Goal: Task Accomplishment & Management: Use online tool/utility

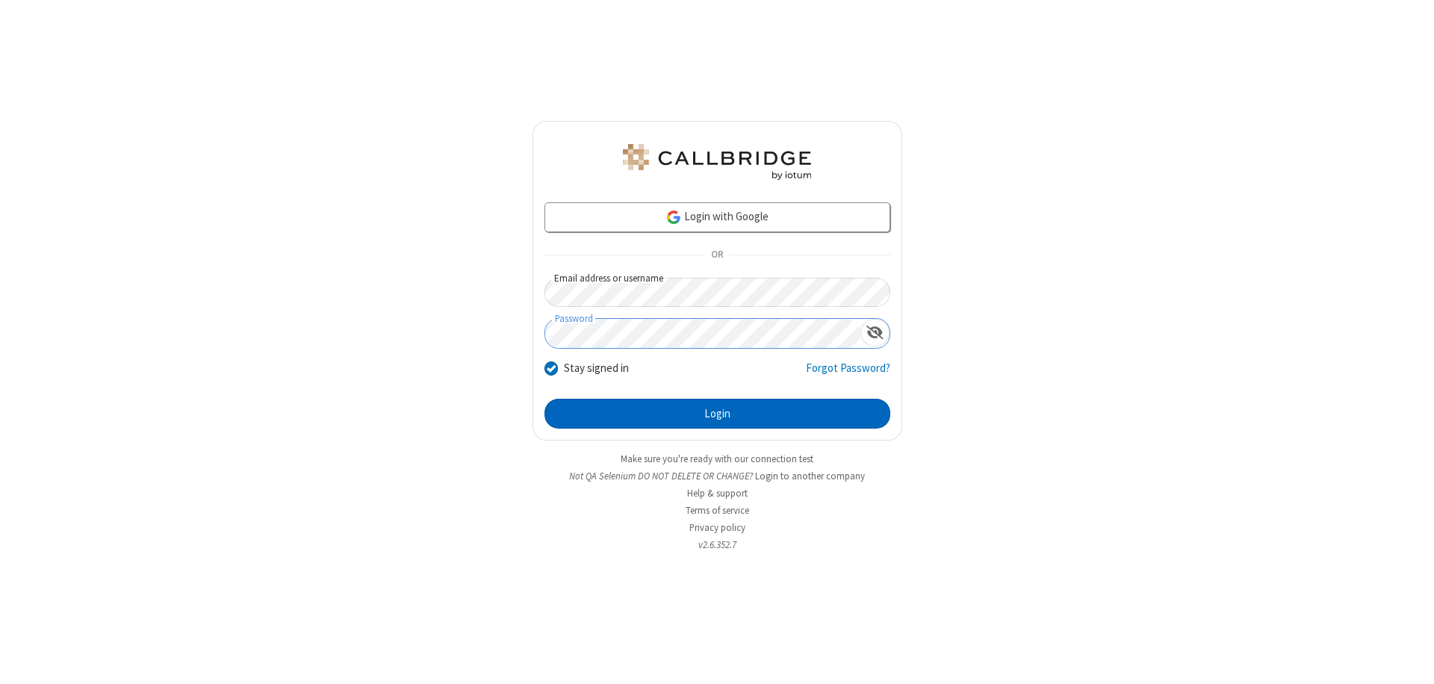
click at [717, 414] on button "Login" at bounding box center [717, 414] width 346 height 30
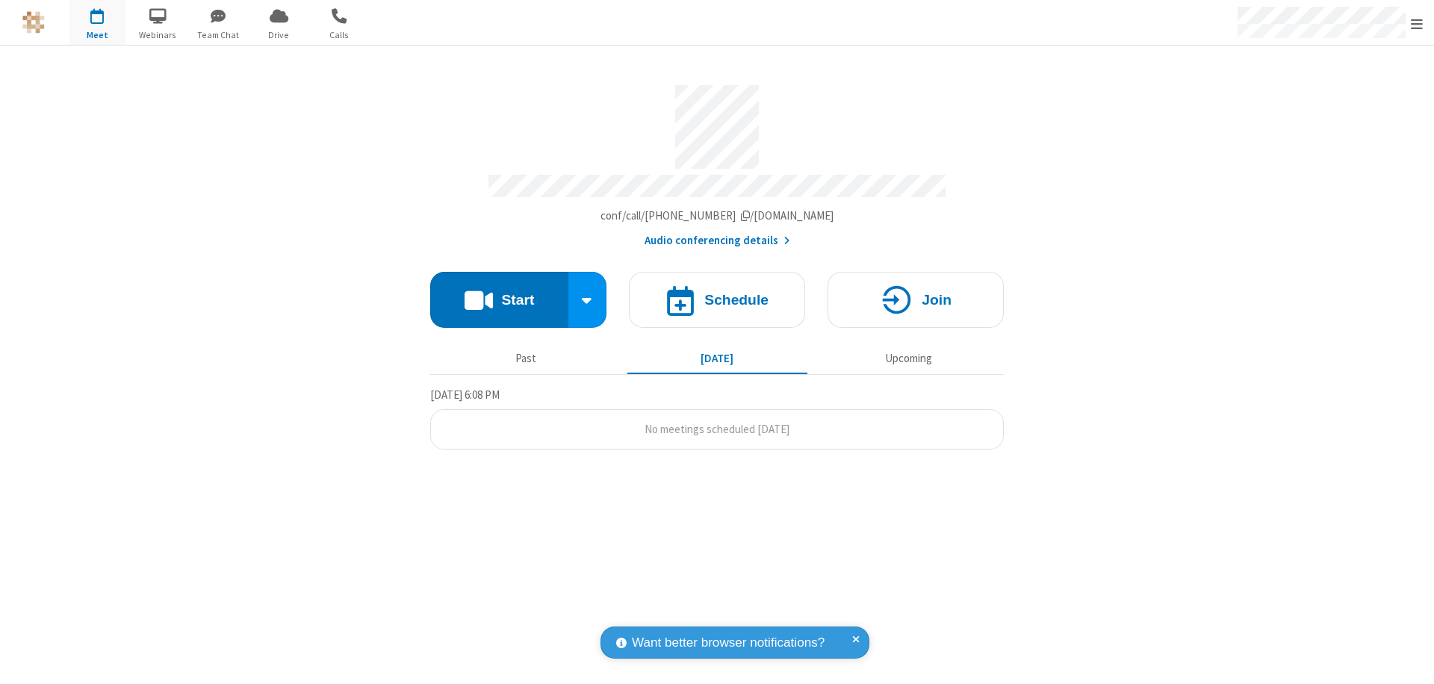
click at [499, 293] on button "Start" at bounding box center [499, 300] width 138 height 56
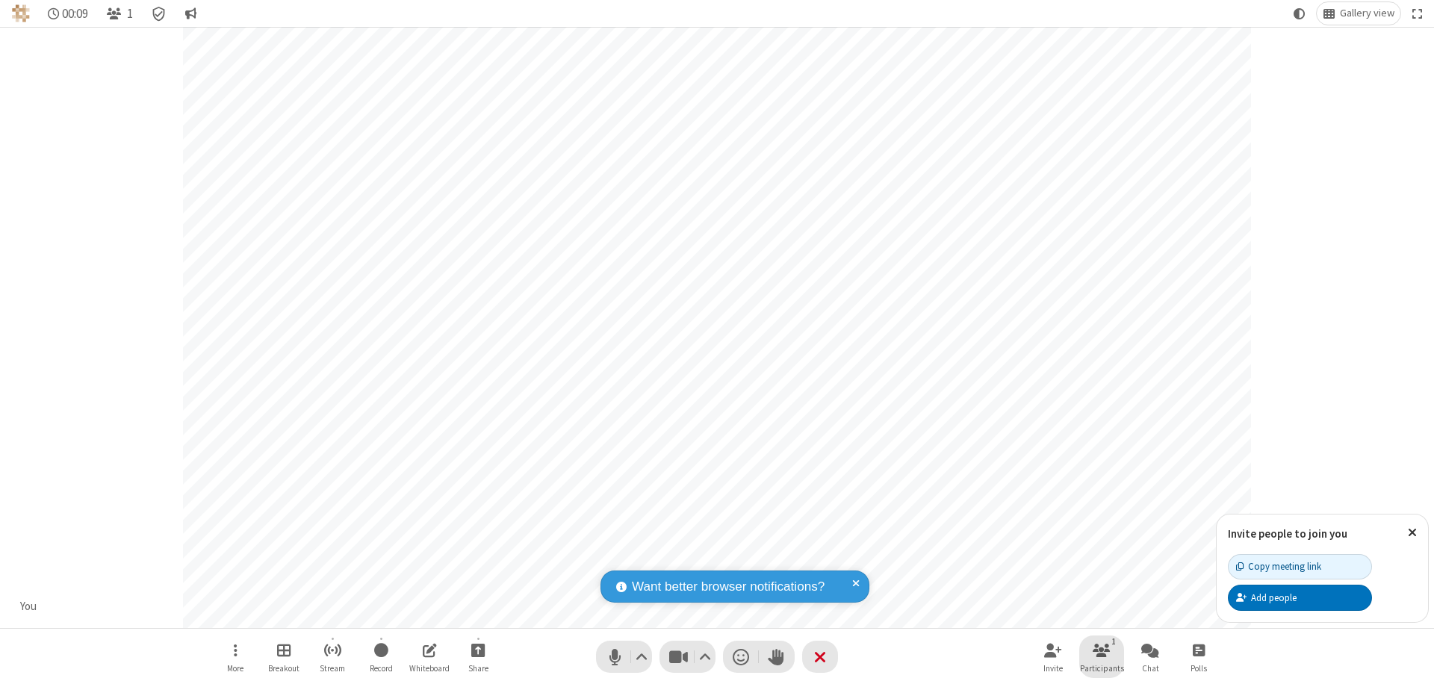
click at [1101, 668] on span "Participants" at bounding box center [1102, 668] width 44 height 9
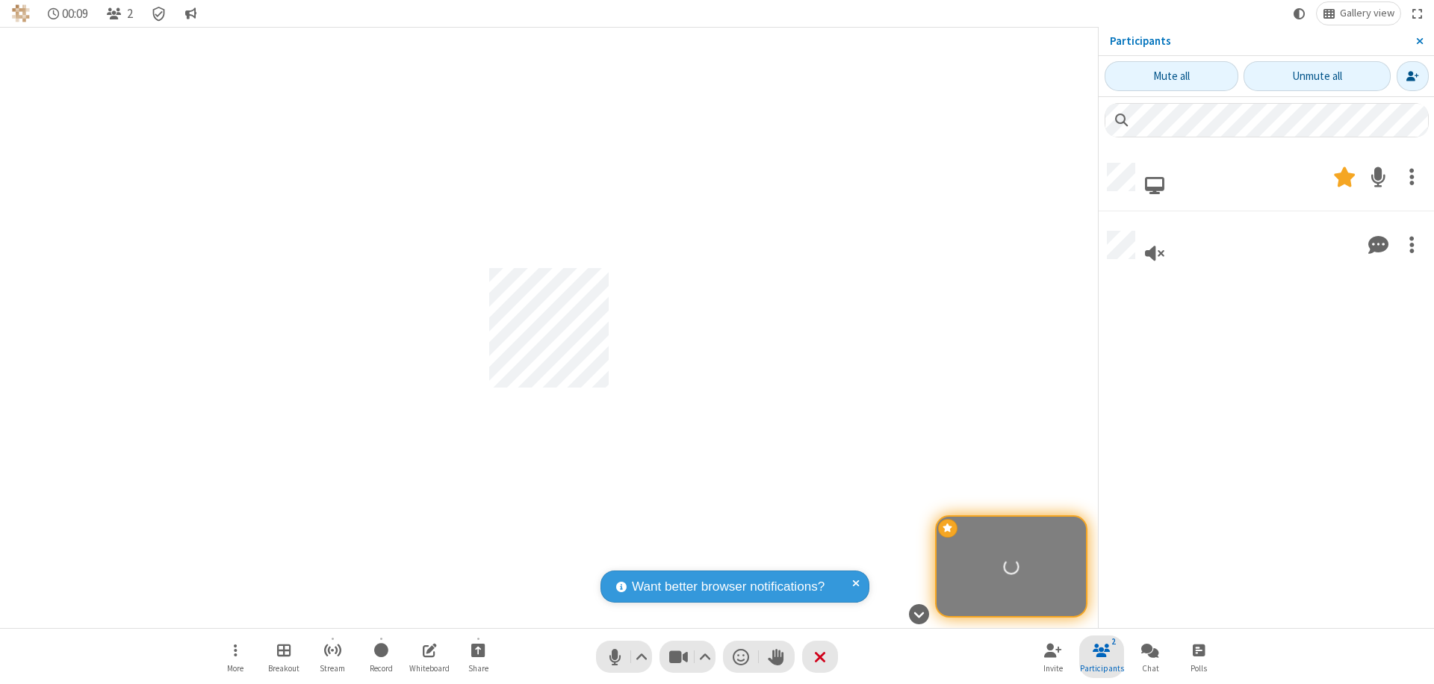
click at [1418, 41] on span "Close sidebar" at bounding box center [1419, 41] width 7 height 12
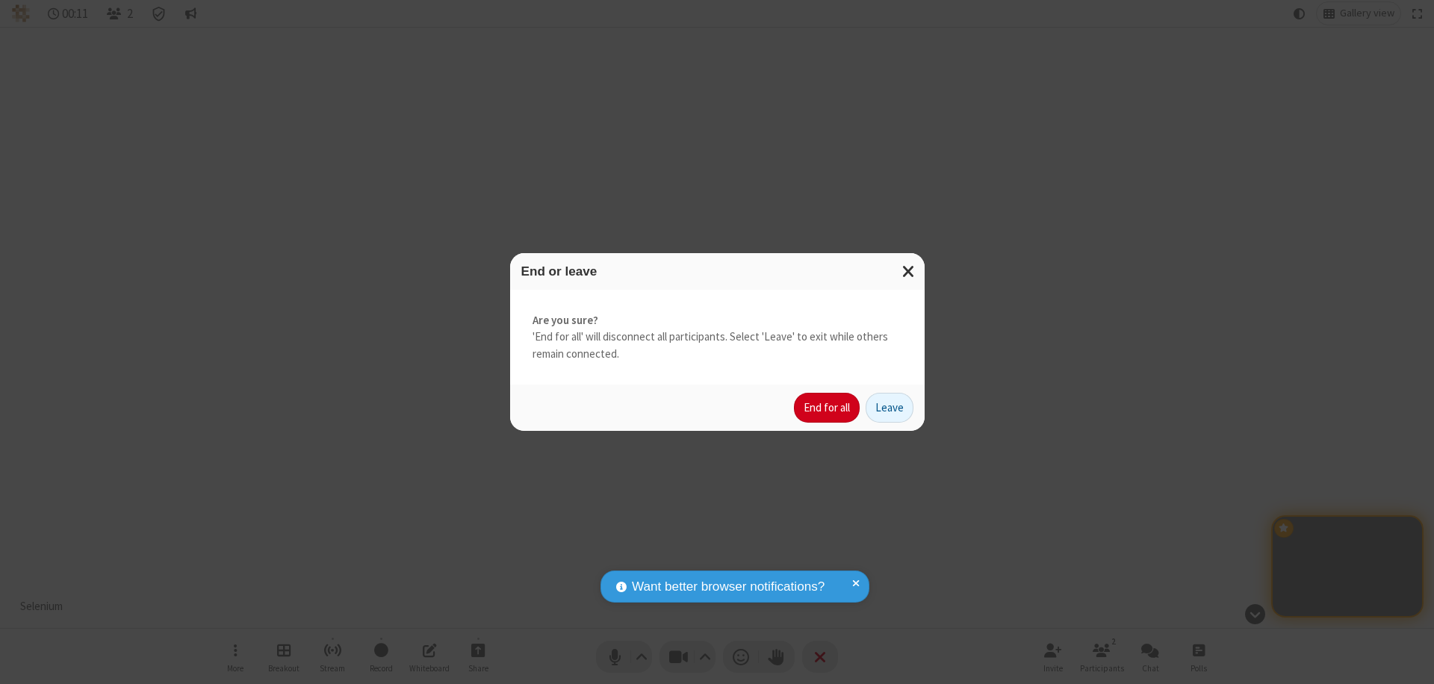
click at [827, 408] on button "End for all" at bounding box center [827, 408] width 66 height 30
